Goal: Task Accomplishment & Management: Use online tool/utility

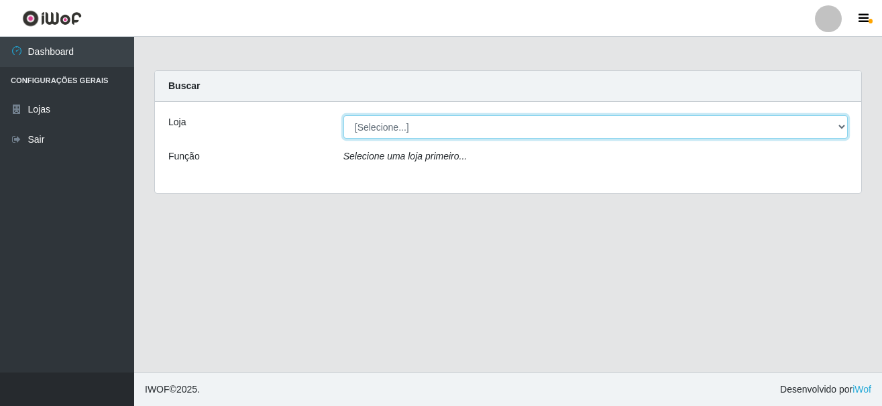
click at [383, 132] on select "[Selecione...] [GEOGRAPHIC_DATA] [GEOGRAPHIC_DATA]" at bounding box center [595, 126] width 504 height 23
select select "64"
click at [343, 115] on select "[Selecione...] [GEOGRAPHIC_DATA] [GEOGRAPHIC_DATA]" at bounding box center [595, 126] width 504 height 23
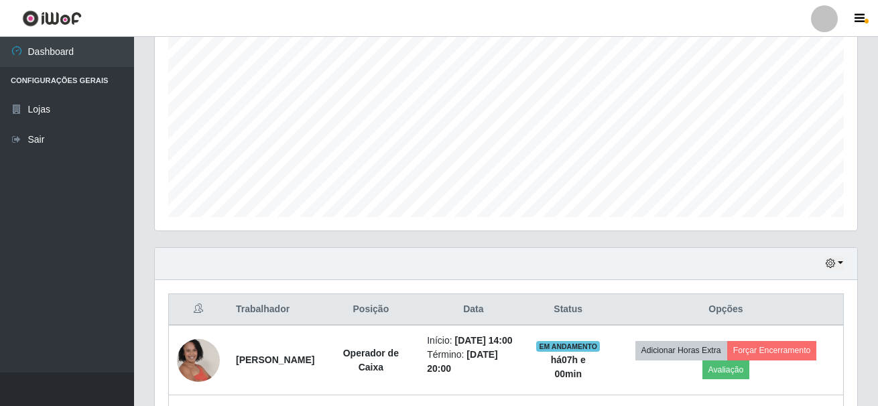
scroll to position [402, 0]
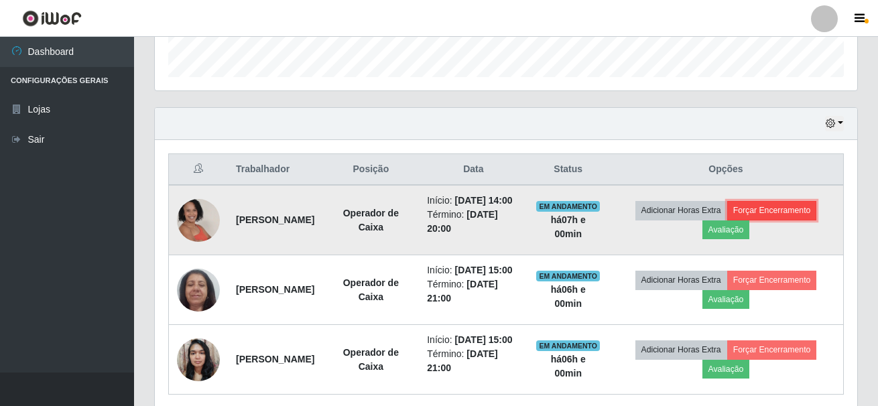
click at [727, 220] on button "Forçar Encerramento" at bounding box center [772, 210] width 90 height 19
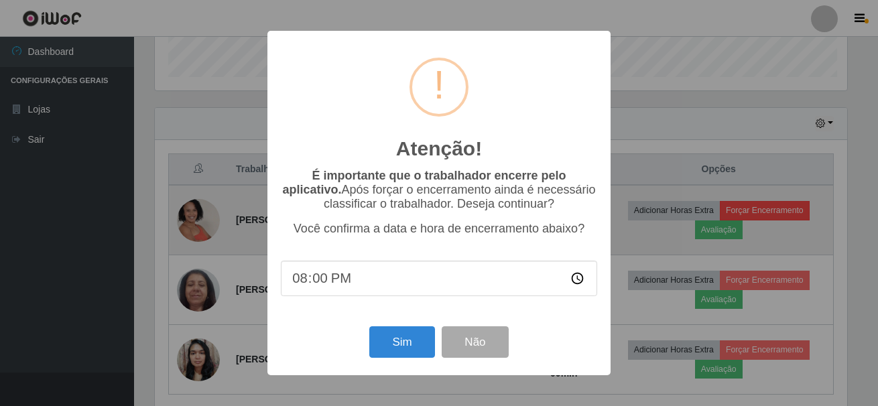
scroll to position [278, 696]
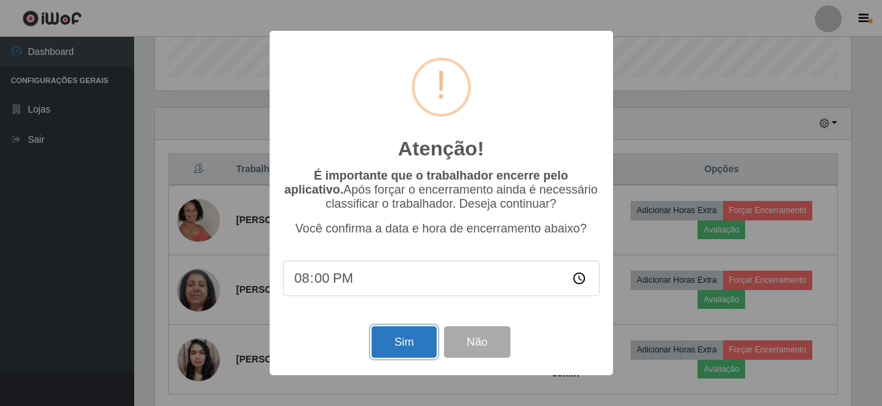
click at [412, 347] on button "Sim" at bounding box center [403, 343] width 65 height 32
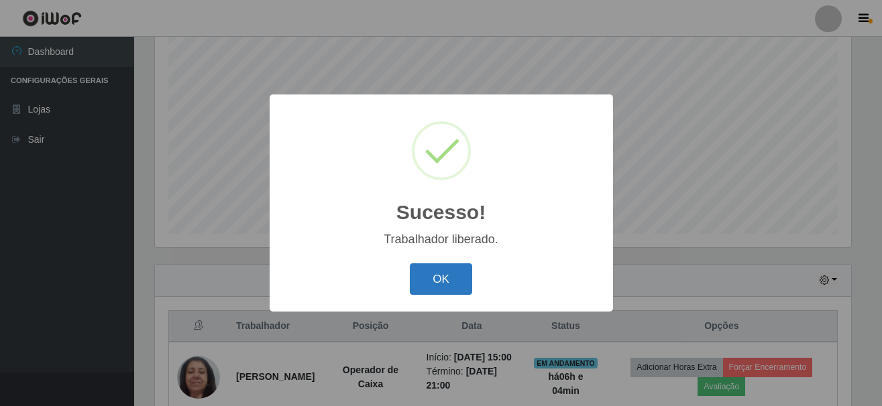
click at [447, 276] on button "OK" at bounding box center [441, 279] width 62 height 32
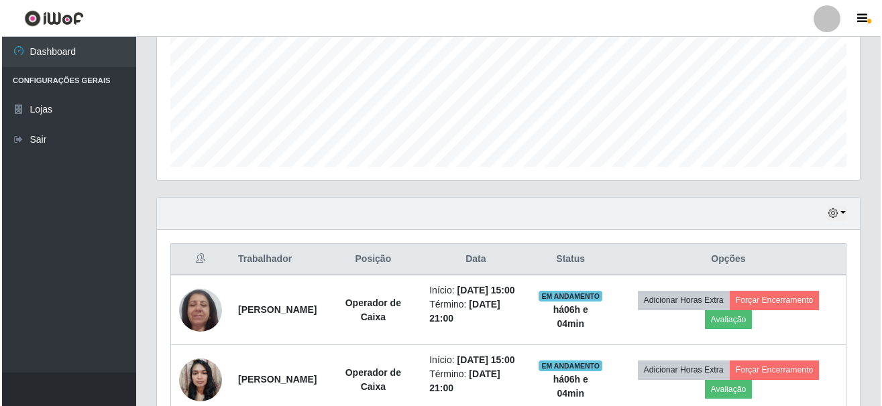
scroll to position [379, 0]
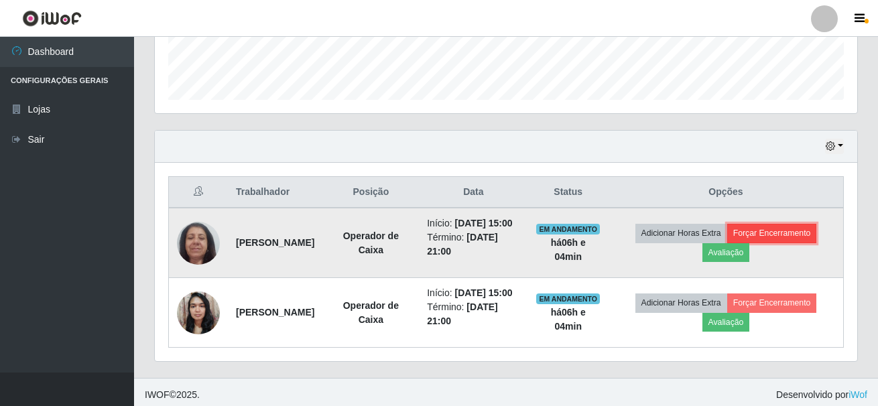
click at [746, 243] on button "Forçar Encerramento" at bounding box center [772, 233] width 90 height 19
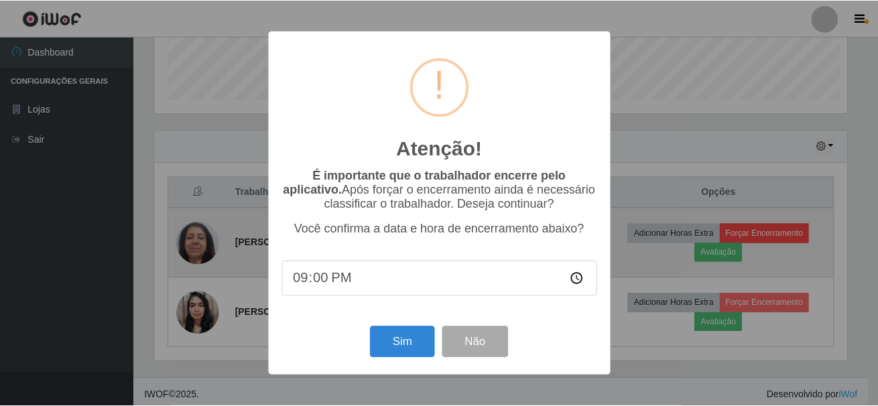
scroll to position [278, 696]
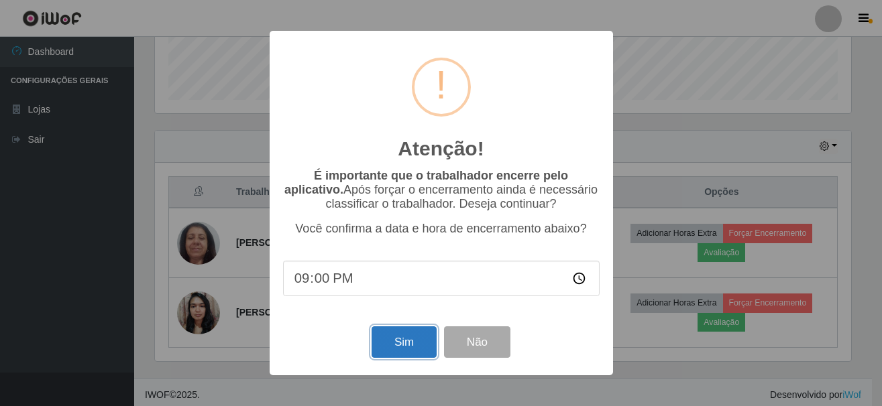
click at [402, 343] on button "Sim" at bounding box center [403, 343] width 65 height 32
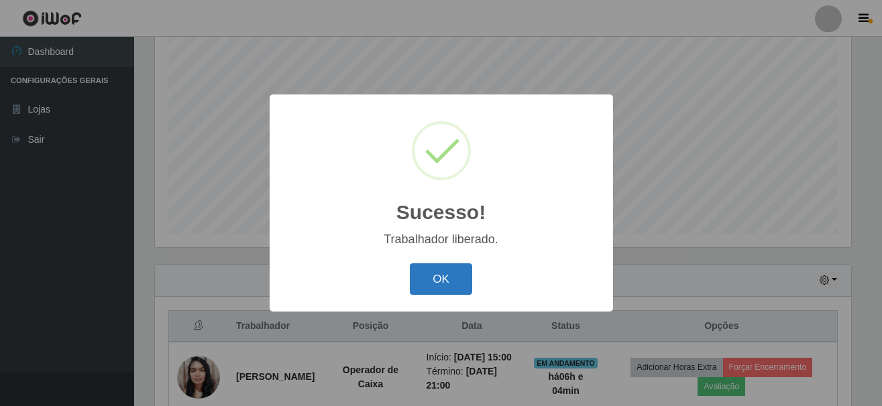
click at [442, 274] on button "OK" at bounding box center [441, 279] width 62 height 32
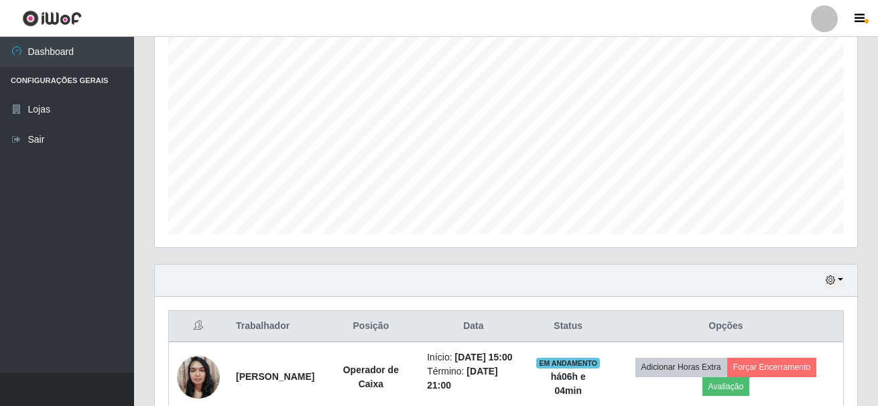
scroll to position [278, 703]
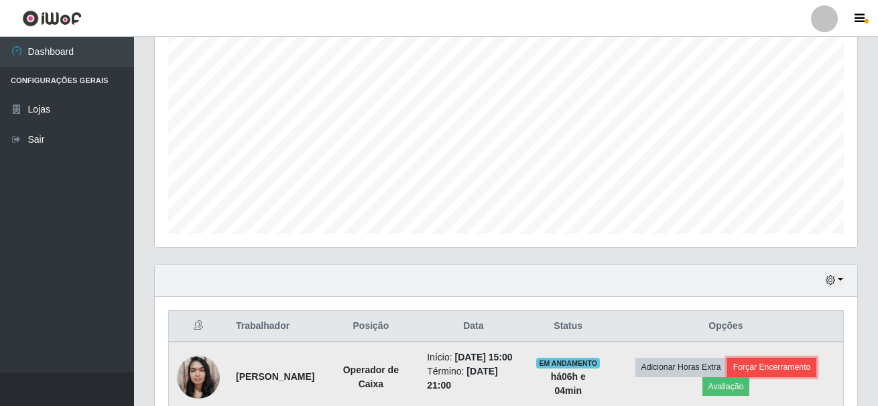
click at [782, 374] on button "Forçar Encerramento" at bounding box center [772, 367] width 90 height 19
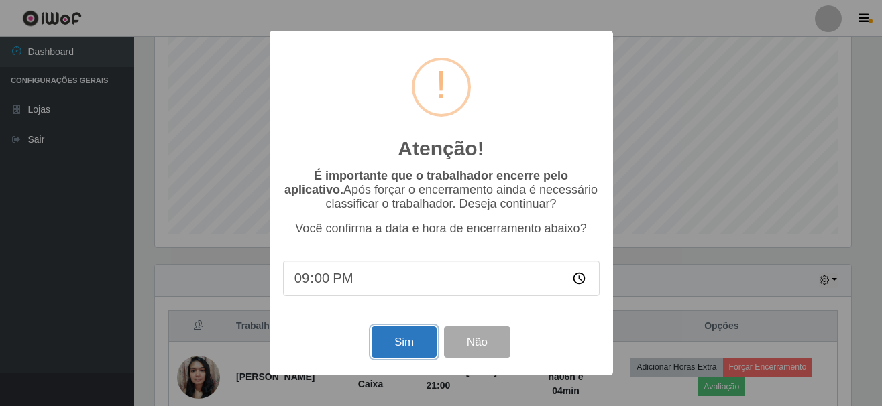
click at [393, 350] on button "Sim" at bounding box center [403, 343] width 65 height 32
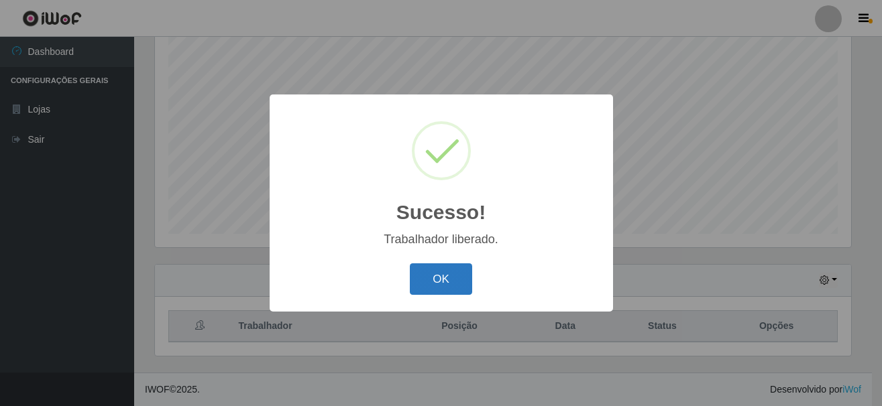
click at [459, 286] on button "OK" at bounding box center [441, 279] width 62 height 32
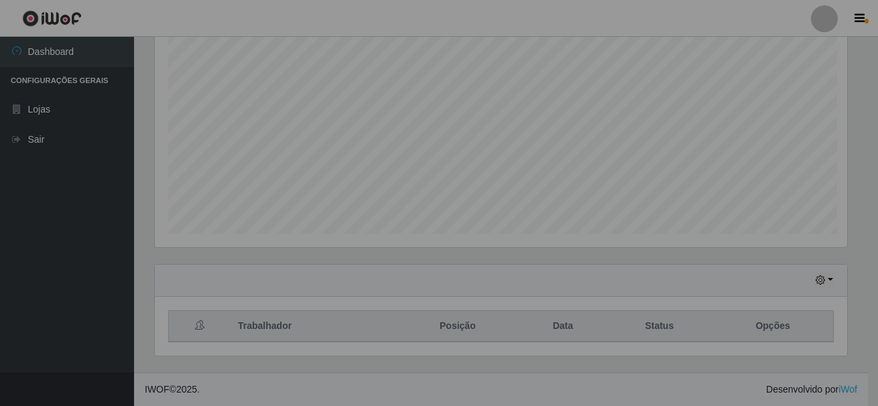
scroll to position [278, 703]
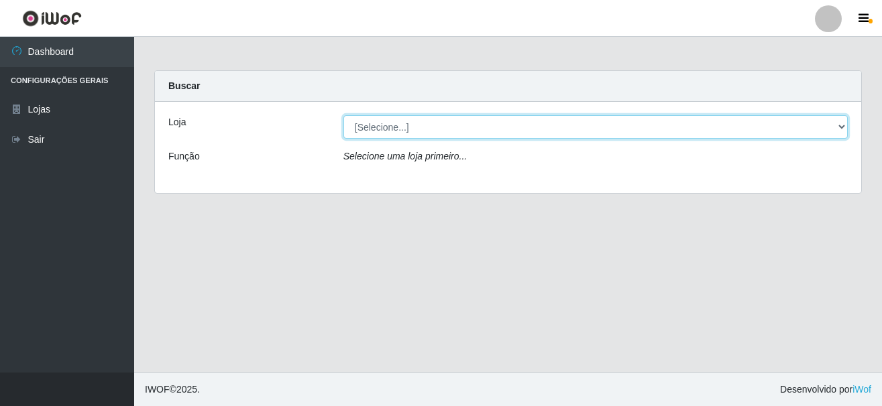
click at [834, 126] on select "[Selecione...] [GEOGRAPHIC_DATA] [GEOGRAPHIC_DATA]" at bounding box center [595, 126] width 504 height 23
select select "64"
click at [343, 115] on select "[Selecione...] [GEOGRAPHIC_DATA] [GEOGRAPHIC_DATA]" at bounding box center [595, 126] width 504 height 23
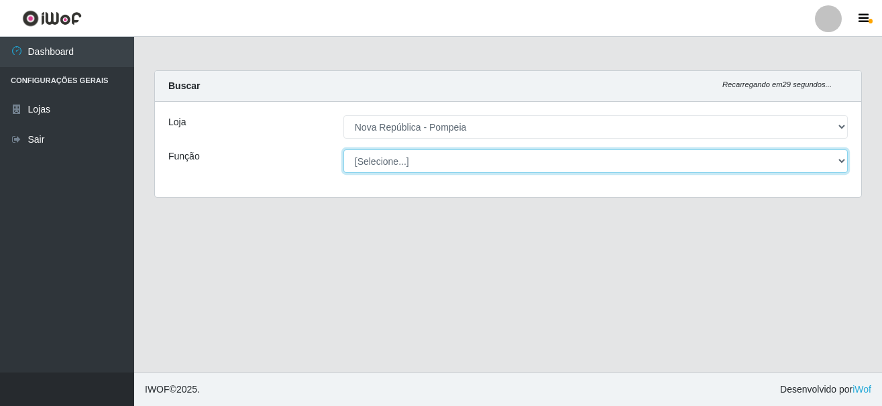
click at [841, 157] on select "[Selecione...] Balconista Operador de Caixa Recepcionista Repositor" at bounding box center [595, 161] width 504 height 23
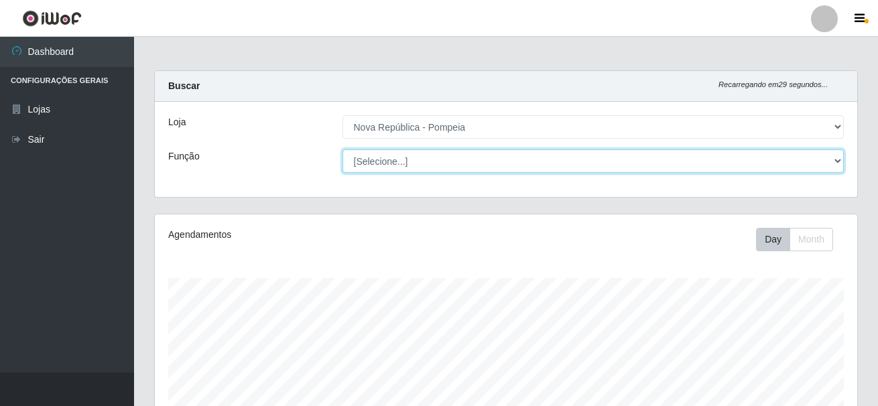
scroll to position [278, 703]
select select "22"
click at [343, 150] on select "[Selecione...] Balconista Operador de Caixa Recepcionista Repositor" at bounding box center [594, 161] width 502 height 23
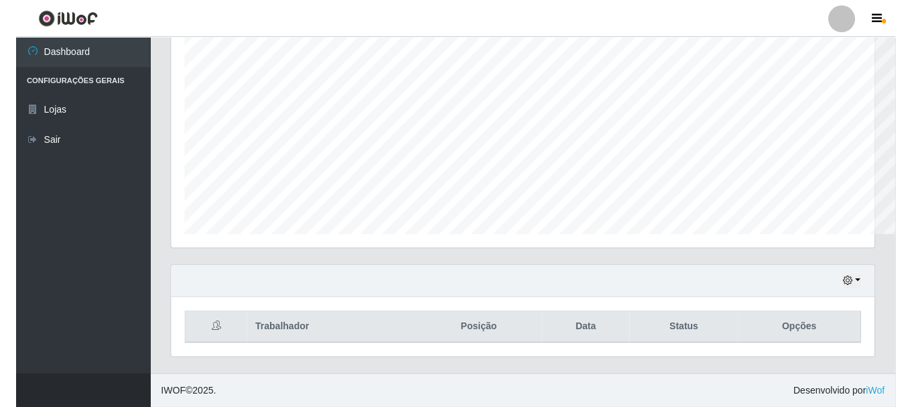
scroll to position [278, 737]
